Goal: Information Seeking & Learning: Learn about a topic

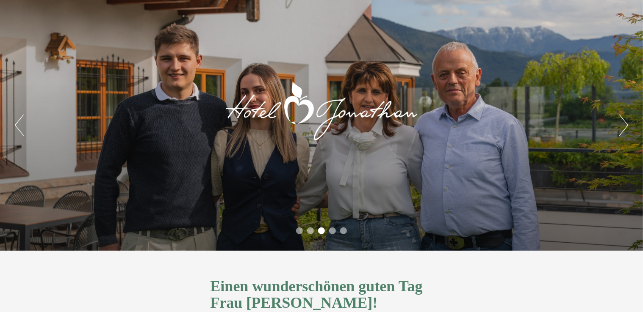
click at [621, 122] on button "Next" at bounding box center [623, 125] width 9 height 21
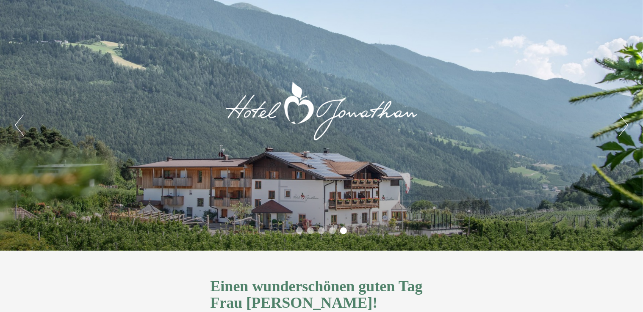
click at [621, 122] on button "Next" at bounding box center [623, 125] width 9 height 21
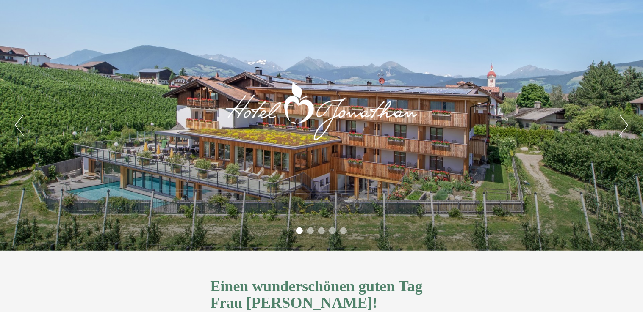
click at [621, 122] on button "Next" at bounding box center [623, 125] width 9 height 21
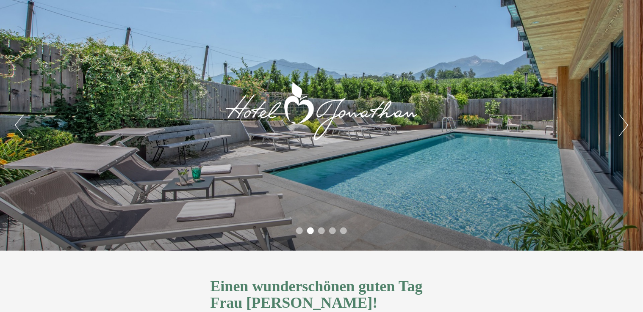
click at [621, 122] on button "Next" at bounding box center [623, 125] width 9 height 21
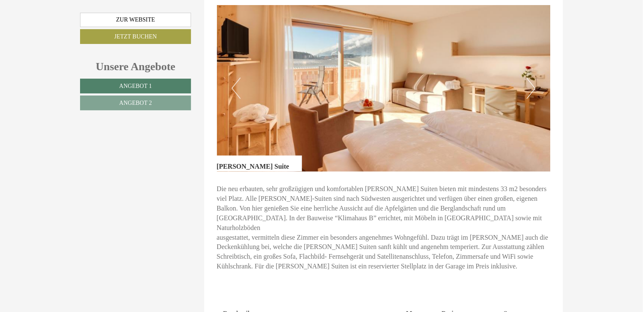
scroll to position [466, 0]
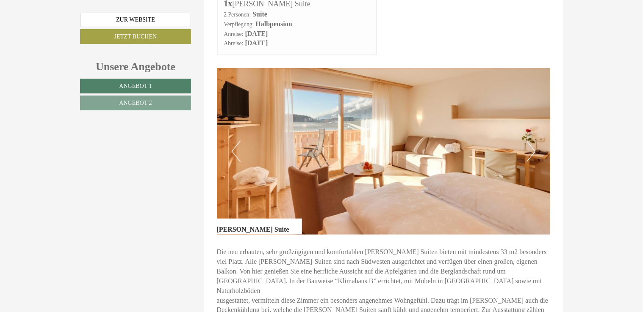
click at [544, 133] on img at bounding box center [384, 151] width 334 height 167
click at [531, 141] on button "Next" at bounding box center [530, 151] width 9 height 21
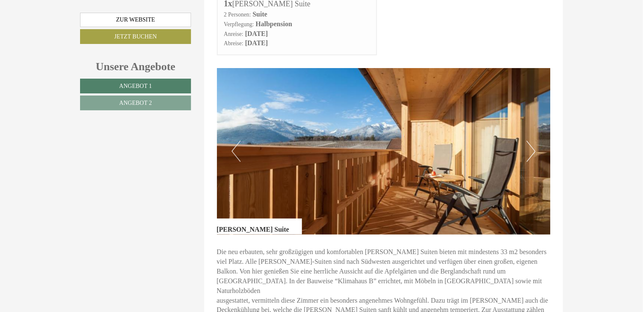
click at [531, 141] on button "Next" at bounding box center [530, 151] width 9 height 21
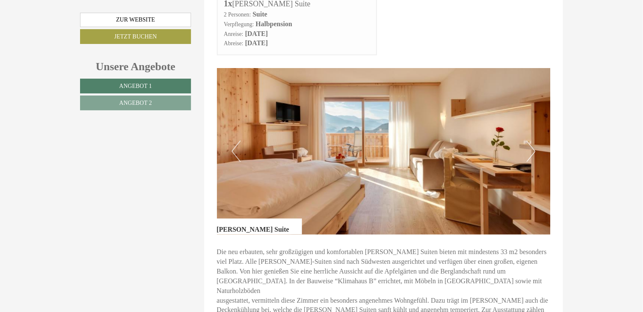
click at [531, 141] on button "Next" at bounding box center [530, 151] width 9 height 21
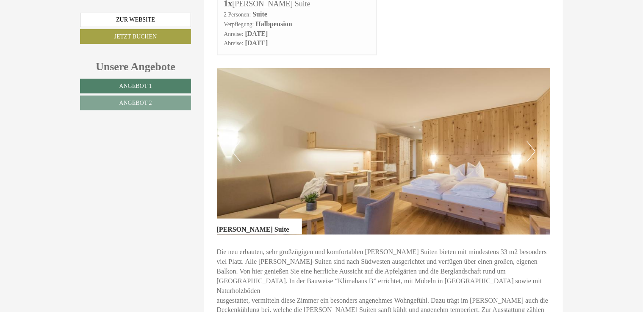
click at [531, 141] on button "Next" at bounding box center [530, 151] width 9 height 21
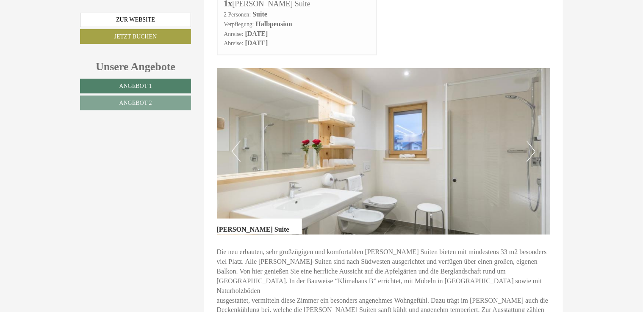
click at [531, 141] on button "Next" at bounding box center [530, 151] width 9 height 21
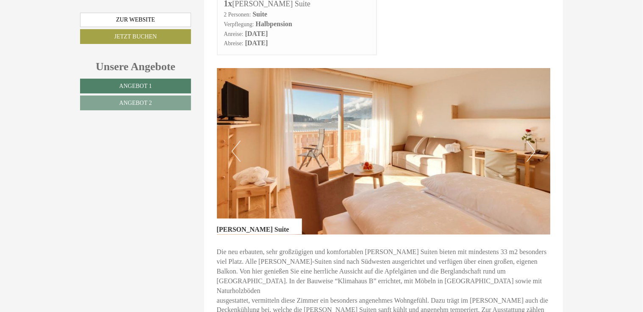
click at [531, 141] on button "Next" at bounding box center [530, 151] width 9 height 21
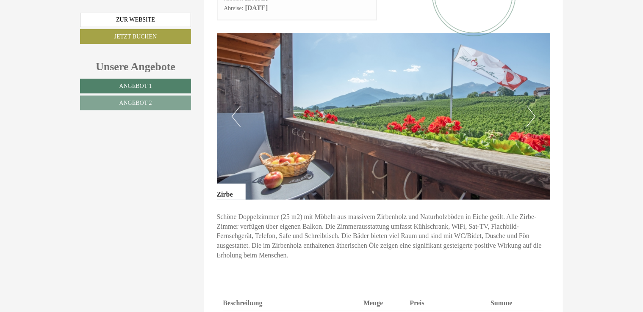
scroll to position [1059, 0]
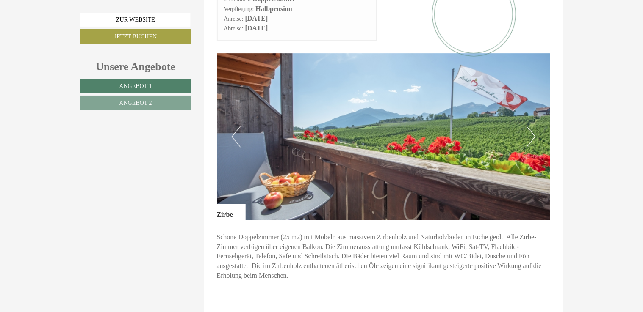
click at [535, 126] on button "Next" at bounding box center [530, 136] width 9 height 21
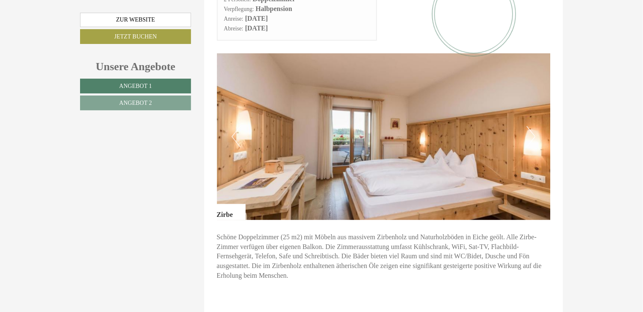
click at [535, 126] on button "Next" at bounding box center [530, 136] width 9 height 21
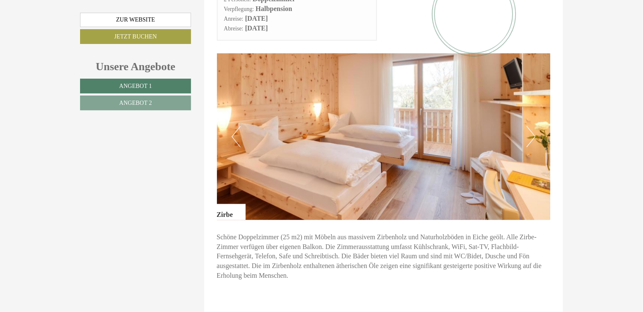
click at [535, 126] on button "Next" at bounding box center [530, 136] width 9 height 21
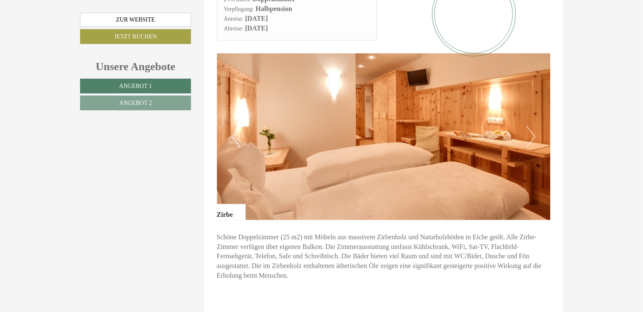
click at [535, 126] on button "Next" at bounding box center [530, 136] width 9 height 21
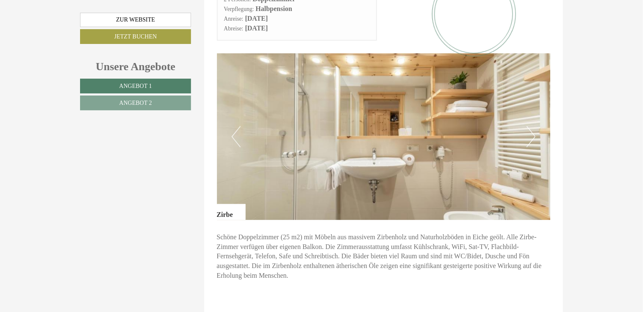
click at [535, 126] on button "Next" at bounding box center [530, 136] width 9 height 21
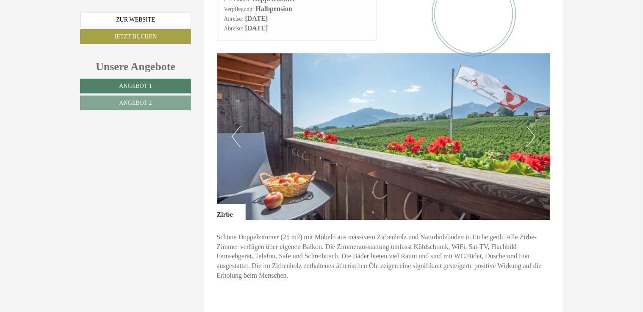
click at [535, 126] on button "Next" at bounding box center [530, 136] width 9 height 21
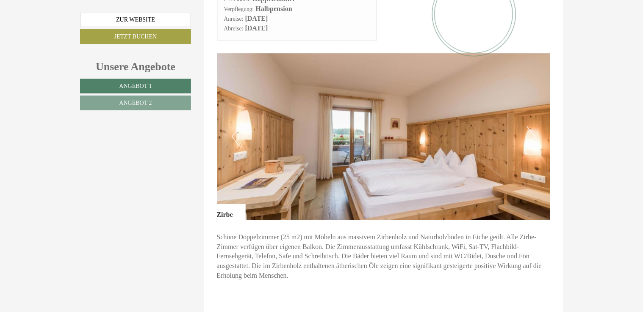
click at [534, 126] on button "Next" at bounding box center [530, 136] width 9 height 21
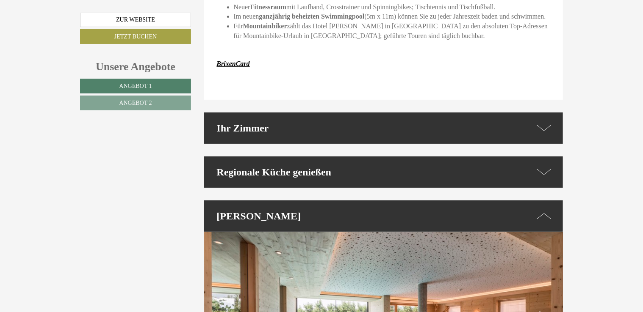
scroll to position [1609, 0]
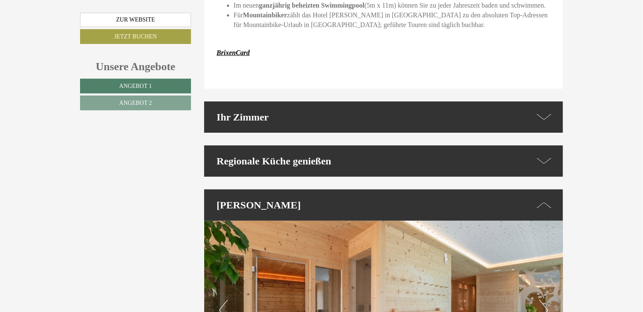
click at [545, 155] on icon at bounding box center [544, 161] width 14 height 12
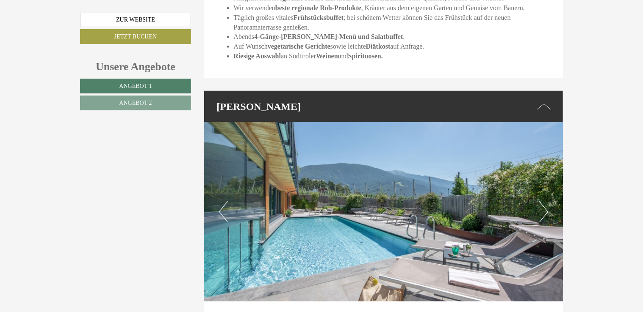
scroll to position [1990, 0]
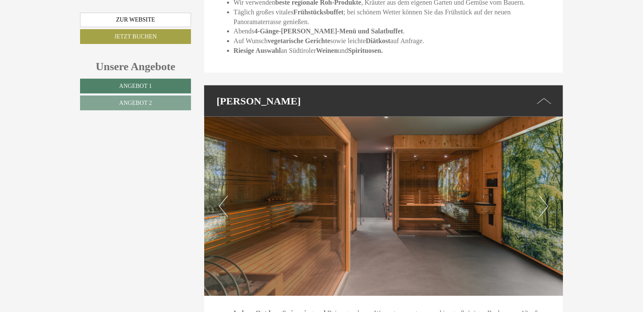
click at [542, 196] on button "Next" at bounding box center [543, 206] width 9 height 21
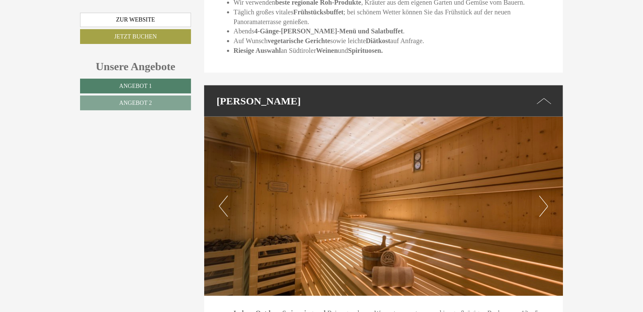
click at [542, 196] on button "Next" at bounding box center [543, 206] width 9 height 21
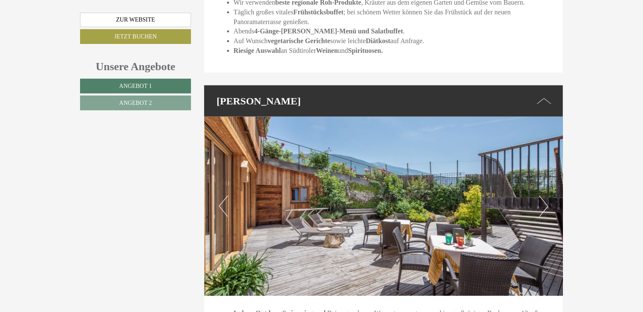
click at [542, 196] on button "Next" at bounding box center [543, 206] width 9 height 21
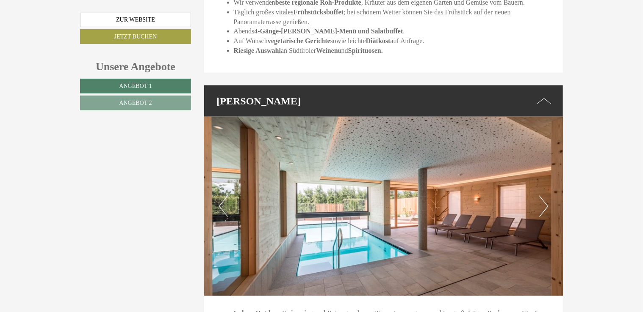
click at [542, 196] on button "Next" at bounding box center [543, 206] width 9 height 21
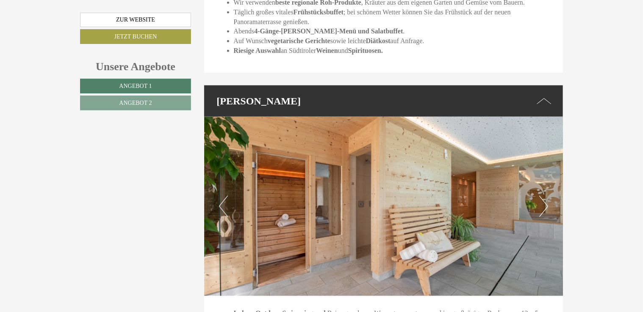
click at [542, 196] on button "Next" at bounding box center [543, 206] width 9 height 21
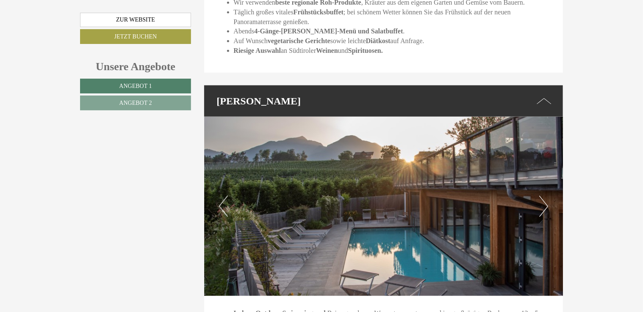
click at [543, 196] on button "Next" at bounding box center [543, 206] width 9 height 21
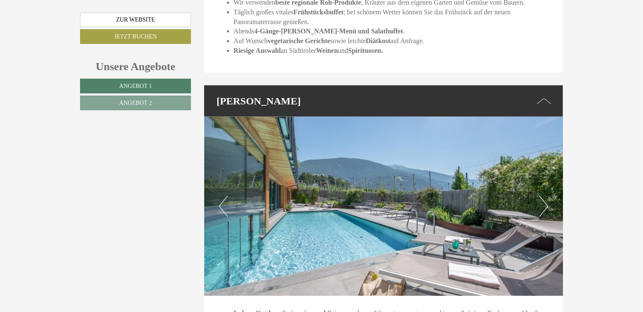
click at [543, 196] on button "Next" at bounding box center [543, 206] width 9 height 21
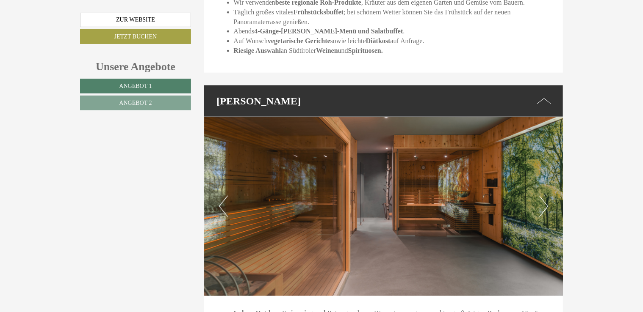
click at [543, 196] on button "Next" at bounding box center [543, 206] width 9 height 21
